Goal: Transaction & Acquisition: Obtain resource

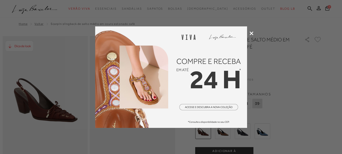
scroll to position [93, 0]
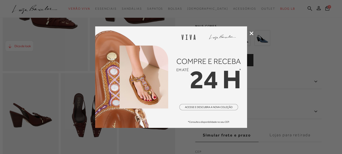
click at [251, 33] on icon at bounding box center [252, 33] width 4 height 4
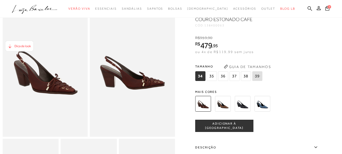
scroll to position [0, 0]
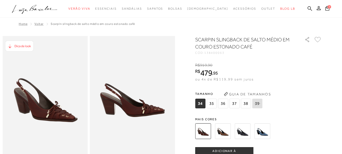
click at [222, 132] on img at bounding box center [223, 131] width 16 height 16
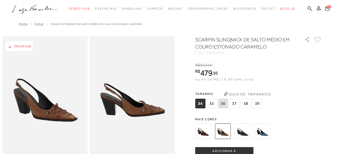
click at [204, 132] on img at bounding box center [203, 131] width 16 height 16
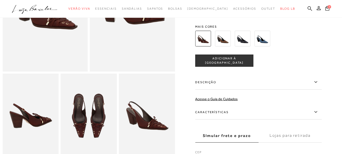
scroll to position [93, 0]
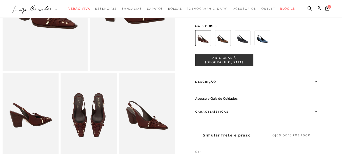
click at [37, 124] on img at bounding box center [31, 115] width 56 height 84
click at [57, 46] on img at bounding box center [45, 7] width 85 height 128
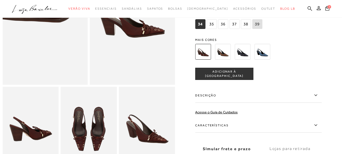
scroll to position [0, 0]
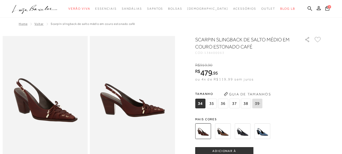
click at [130, 87] on img at bounding box center [132, 100] width 85 height 128
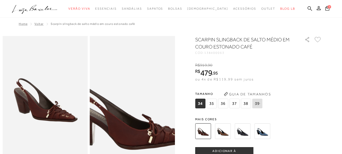
scroll to position [93, 0]
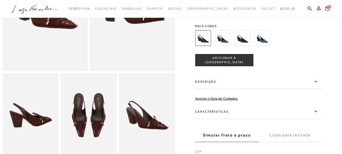
click at [142, 123] on img at bounding box center [147, 115] width 56 height 84
click at [86, 127] on img at bounding box center [89, 115] width 56 height 84
click at [312, 60] on div "tamanho 34 35 36 37 38 39 Escolha sua numeração para prosseguir com a sua compr…" at bounding box center [258, 60] width 127 height 12
drag, startPoint x: 315, startPoint y: 9, endPoint x: 318, endPoint y: 9, distance: 2.6
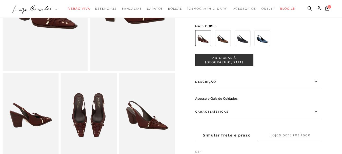
click at [326, 9] on icon at bounding box center [328, 8] width 4 height 5
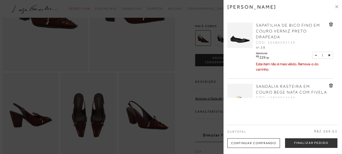
click at [331, 23] on icon at bounding box center [331, 25] width 4 height 4
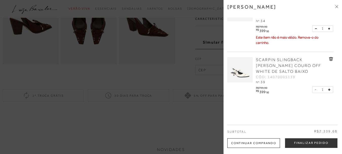
scroll to position [207, 0]
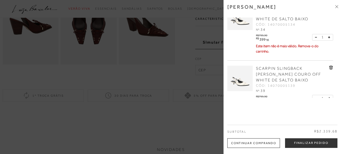
click at [330, 8] on icon at bounding box center [331, 7] width 4 height 4
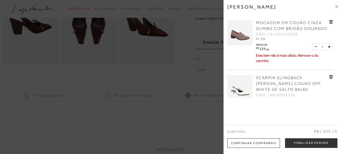
click at [331, 24] on icon at bounding box center [331, 22] width 4 height 4
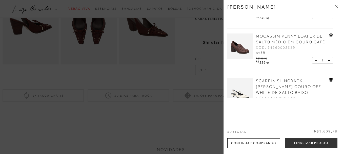
scroll to position [77, 0]
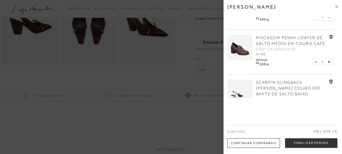
click at [331, 38] on icon at bounding box center [331, 37] width 1 height 2
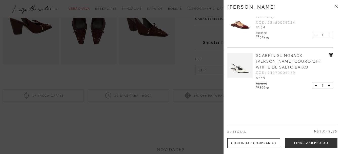
scroll to position [0, 0]
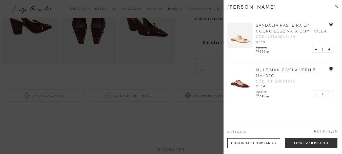
click at [331, 70] on icon at bounding box center [331, 69] width 1 height 2
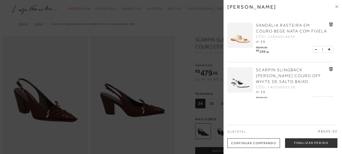
click at [331, 26] on icon at bounding box center [331, 25] width 1 height 2
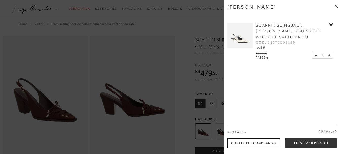
click at [201, 24] on div at bounding box center [171, 77] width 342 height 154
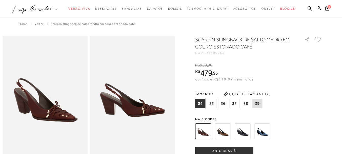
click at [260, 104] on icon at bounding box center [257, 103] width 7 height 6
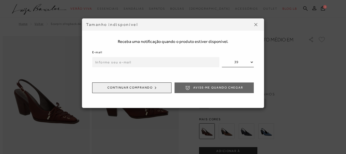
click at [163, 64] on input "email" at bounding box center [155, 62] width 127 height 10
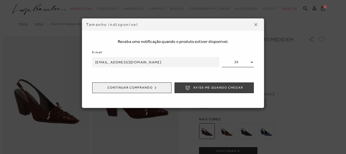
type input "[EMAIL_ADDRESS][DOMAIN_NAME]"
click at [211, 86] on span "Avise-me quando chegar" at bounding box center [218, 87] width 50 height 4
